Goal: Complete application form

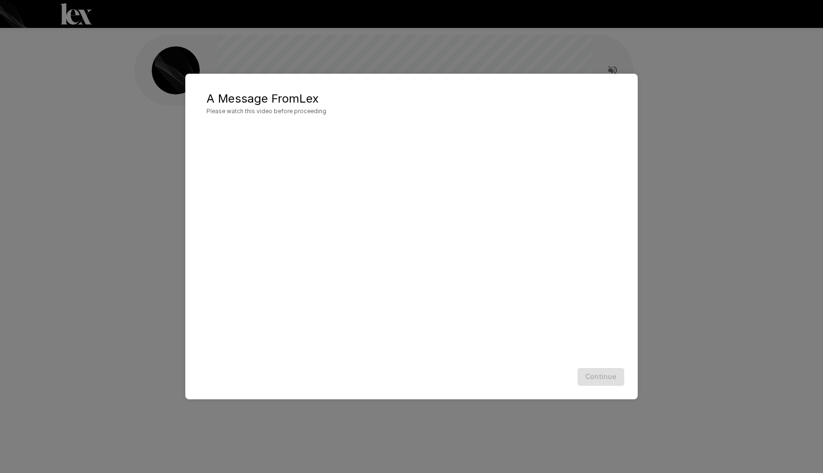
scroll to position [0, 0]
click at [519, 373] on div "Continue" at bounding box center [411, 377] width 433 height 26
click at [601, 371] on button "Continue" at bounding box center [601, 377] width 47 height 18
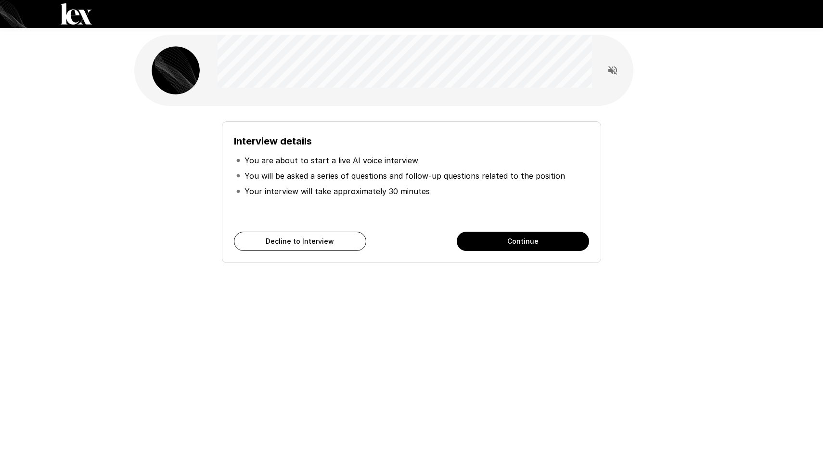
click at [611, 70] on icon "Read questions aloud" at bounding box center [612, 70] width 9 height 9
click at [508, 245] on button "Continue" at bounding box center [523, 240] width 132 height 19
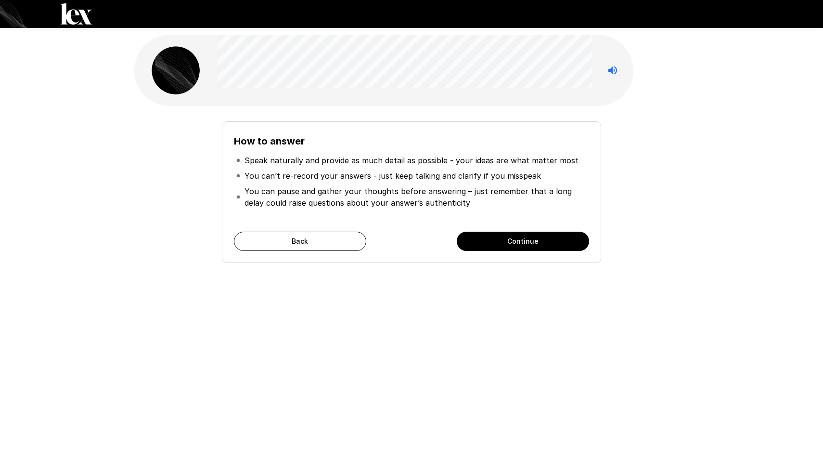
click at [515, 244] on button "Continue" at bounding box center [523, 240] width 132 height 19
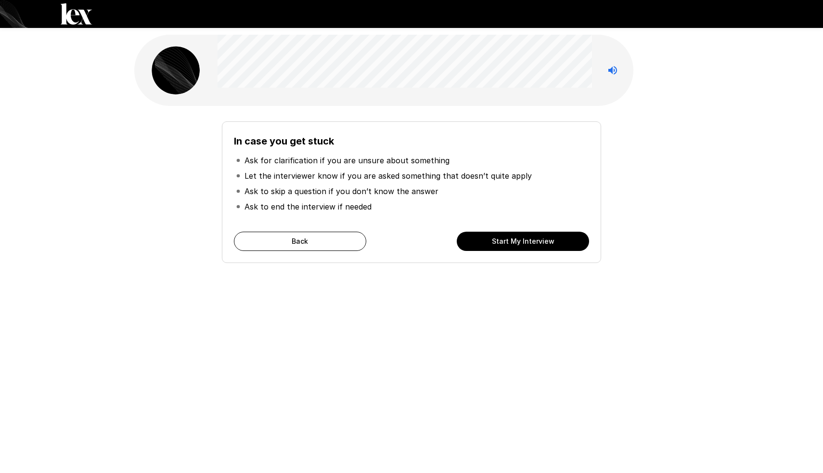
click at [520, 245] on button "Start My Interview" at bounding box center [523, 240] width 132 height 19
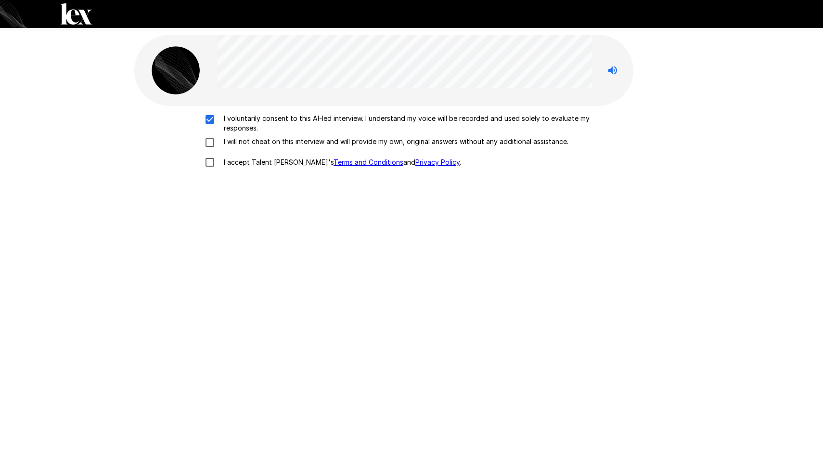
click at [210, 136] on div "I voluntarily consent to this AI-led interview. I understand my voice will be r…" at bounding box center [411, 143] width 547 height 59
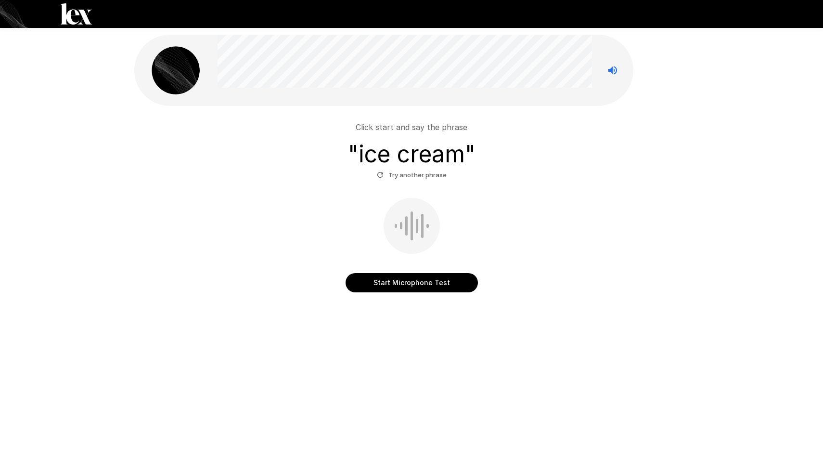
click at [419, 283] on button "Start Microphone Test" at bounding box center [412, 282] width 132 height 19
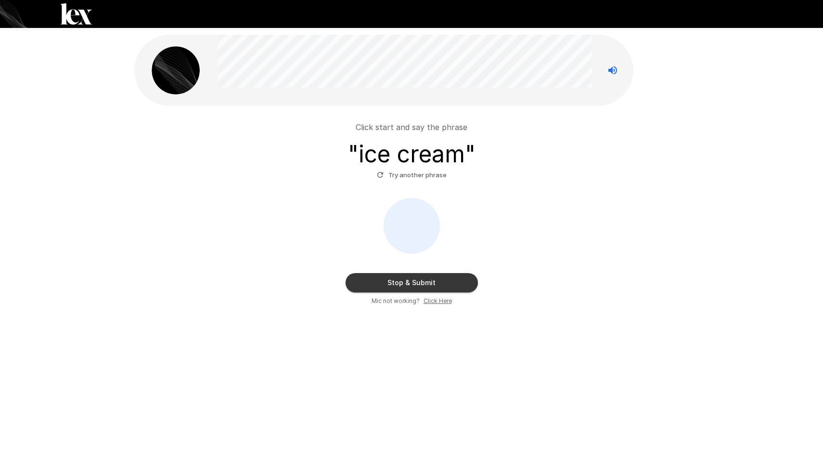
click at [419, 283] on button "Stop & Submit" at bounding box center [412, 282] width 132 height 19
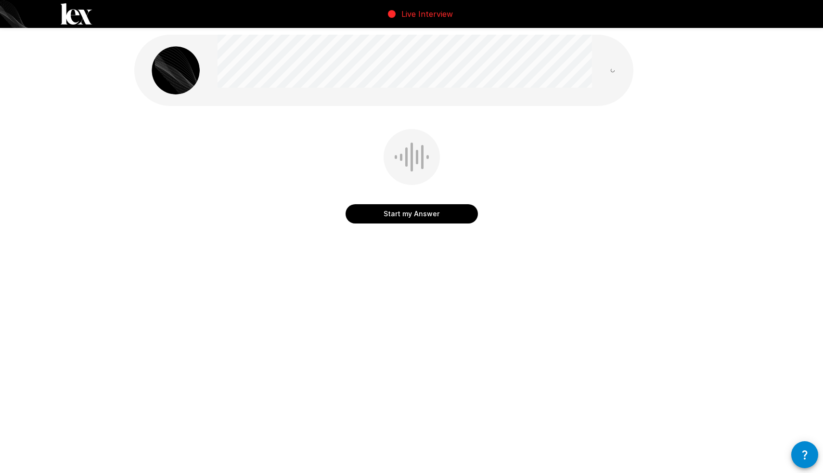
click at [445, 214] on button "Start my Answer" at bounding box center [412, 213] width 132 height 19
click at [445, 214] on button "Stop & Submit" at bounding box center [412, 213] width 132 height 19
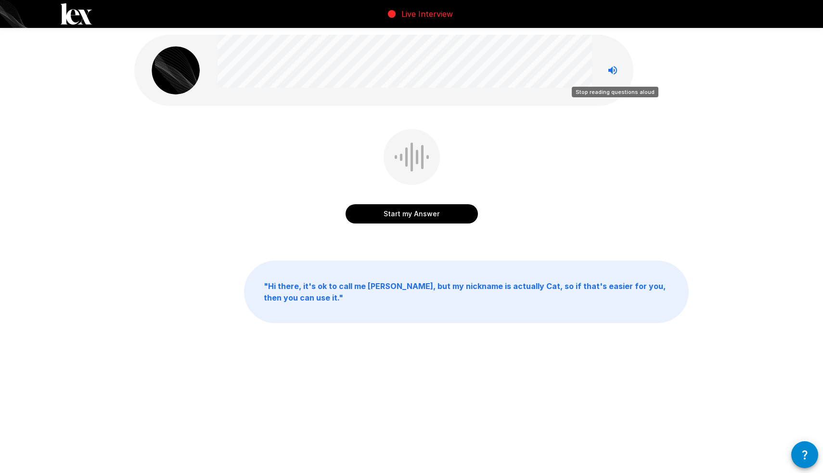
click at [615, 71] on icon "Stop reading questions aloud" at bounding box center [613, 70] width 12 height 12
click at [418, 215] on button "Start my Answer" at bounding box center [412, 213] width 132 height 19
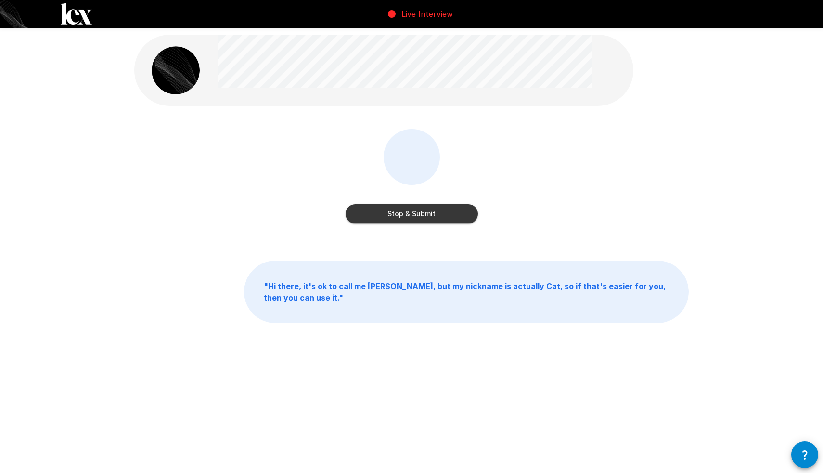
click at [446, 220] on button "Stop & Submit" at bounding box center [412, 213] width 132 height 19
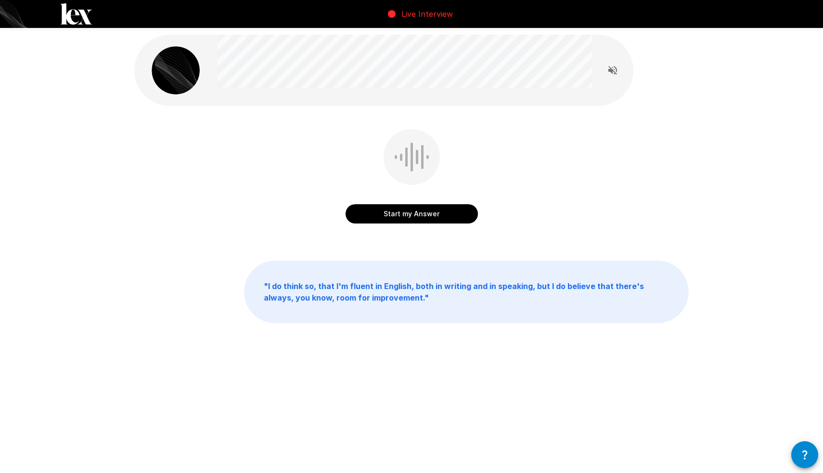
click at [433, 210] on button "Start my Answer" at bounding box center [412, 213] width 132 height 19
click at [404, 218] on button "Stop & Submit" at bounding box center [412, 213] width 132 height 19
click at [425, 208] on button "Start my Answer" at bounding box center [412, 213] width 132 height 19
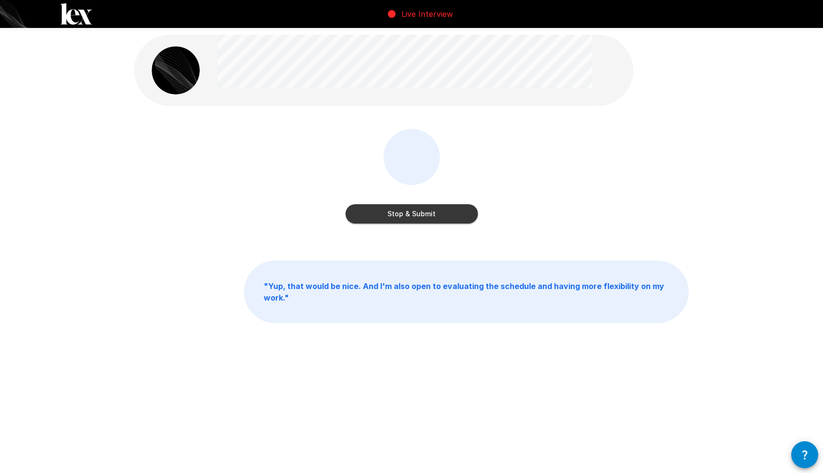
click at [418, 209] on button "Stop & Submit" at bounding box center [412, 213] width 132 height 19
